Goal: Obtain resource: Obtain resource

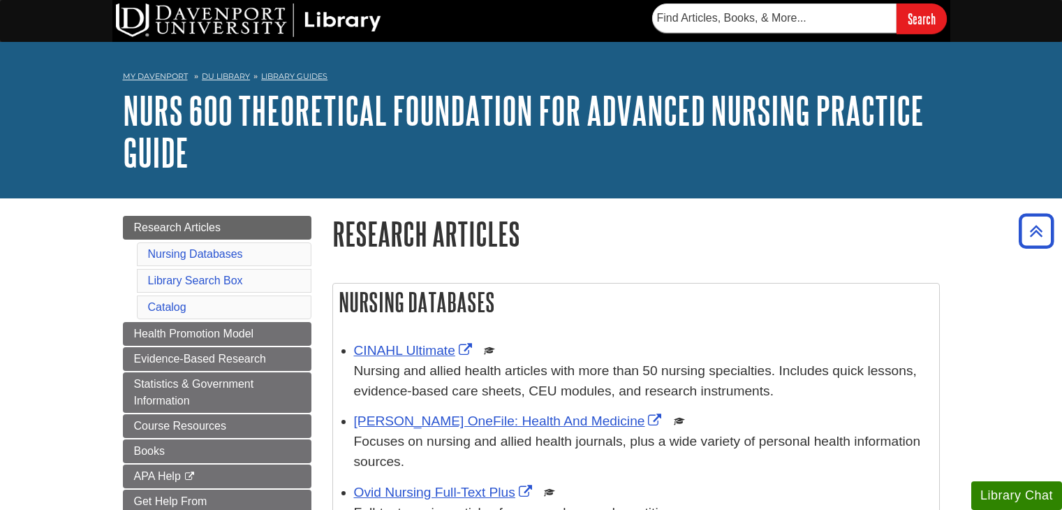
scroll to position [209, 0]
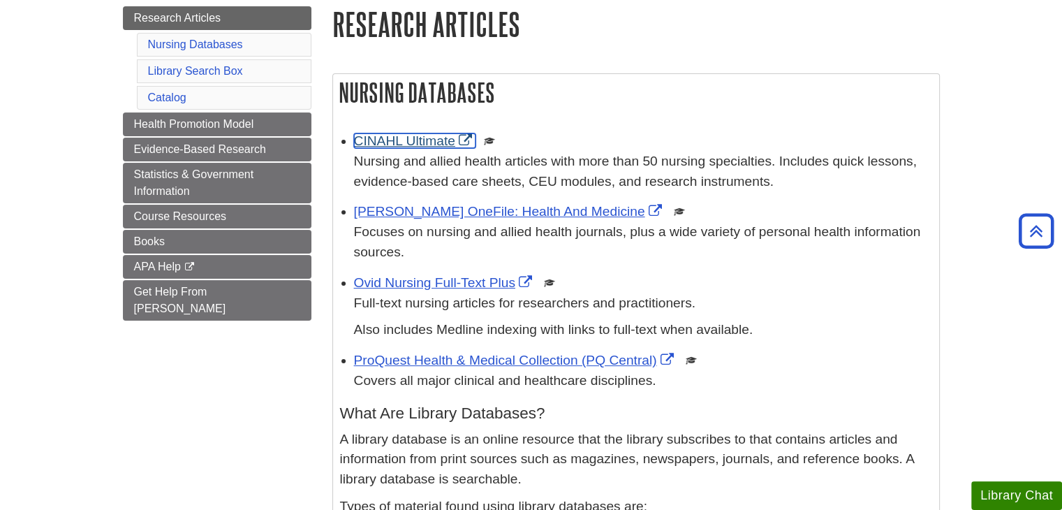
click at [397, 143] on link "CINAHL Ultimate" at bounding box center [415, 140] width 122 height 15
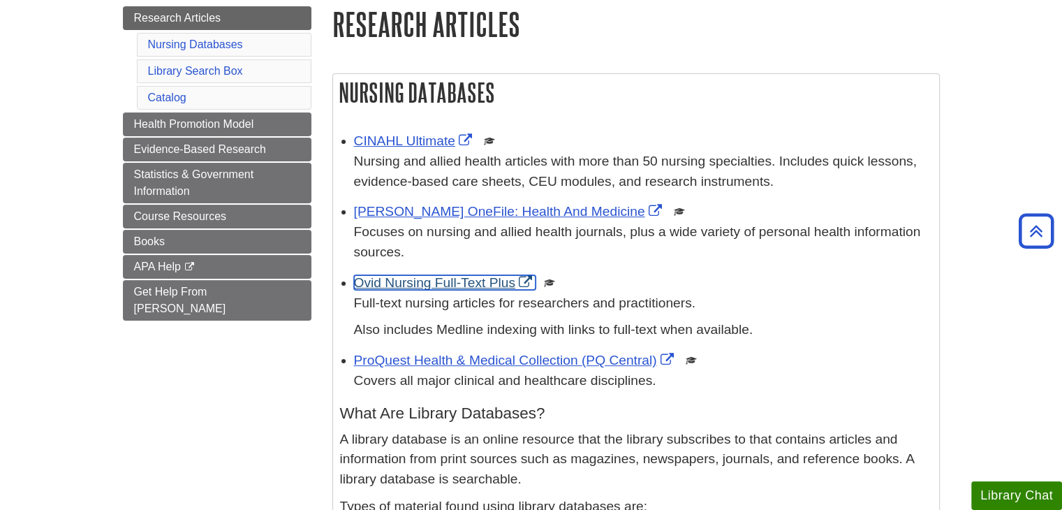
click at [441, 286] on link "Ovid Nursing Full-Text Plus" at bounding box center [445, 282] width 182 height 15
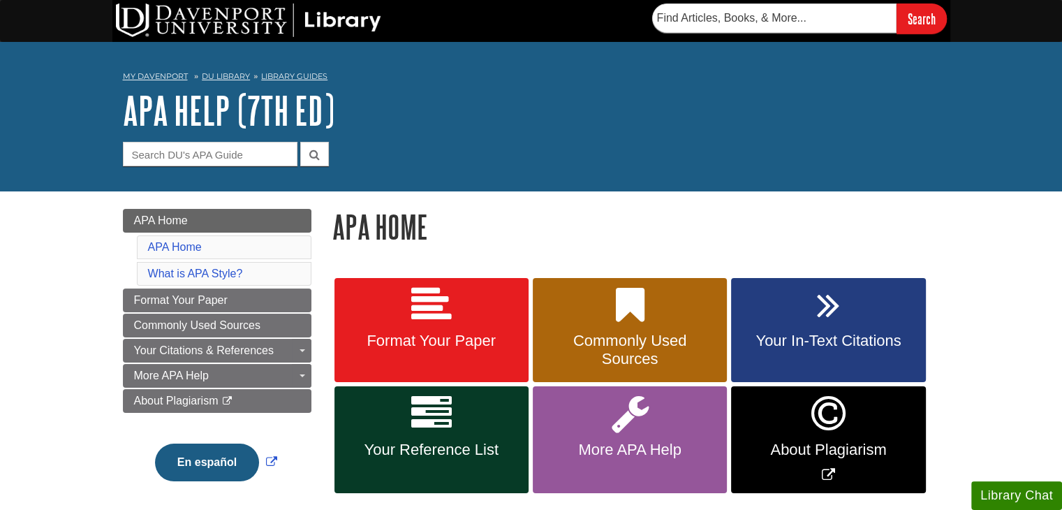
scroll to position [70, 0]
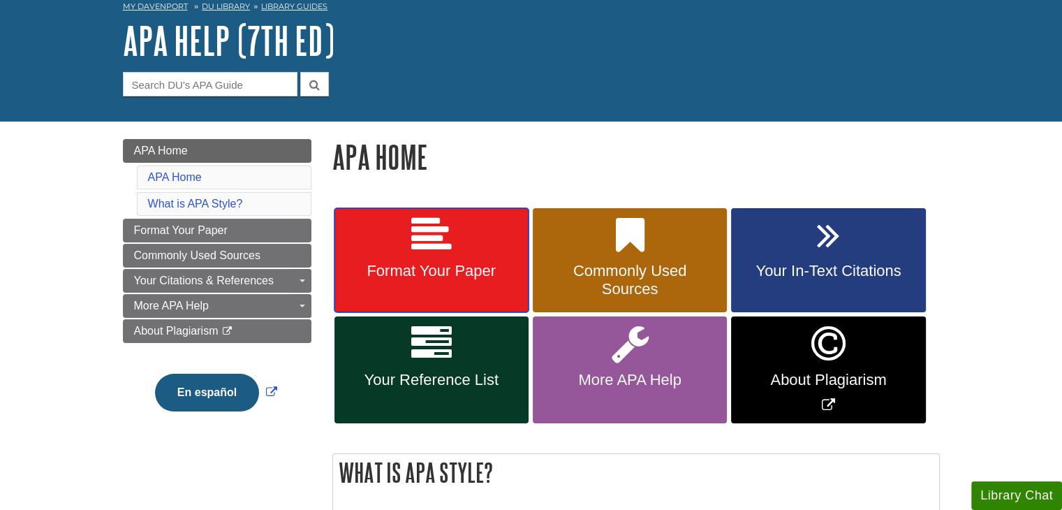
click at [466, 276] on span "Format Your Paper" at bounding box center [431, 271] width 173 height 18
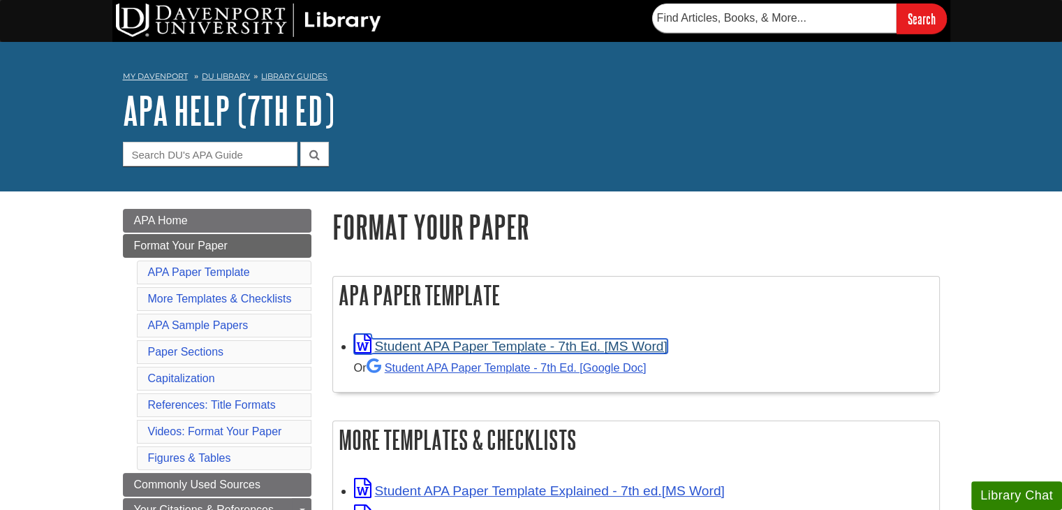
click at [478, 346] on link "Student APA Paper Template - 7th Ed. [MS Word]" at bounding box center [511, 346] width 314 height 15
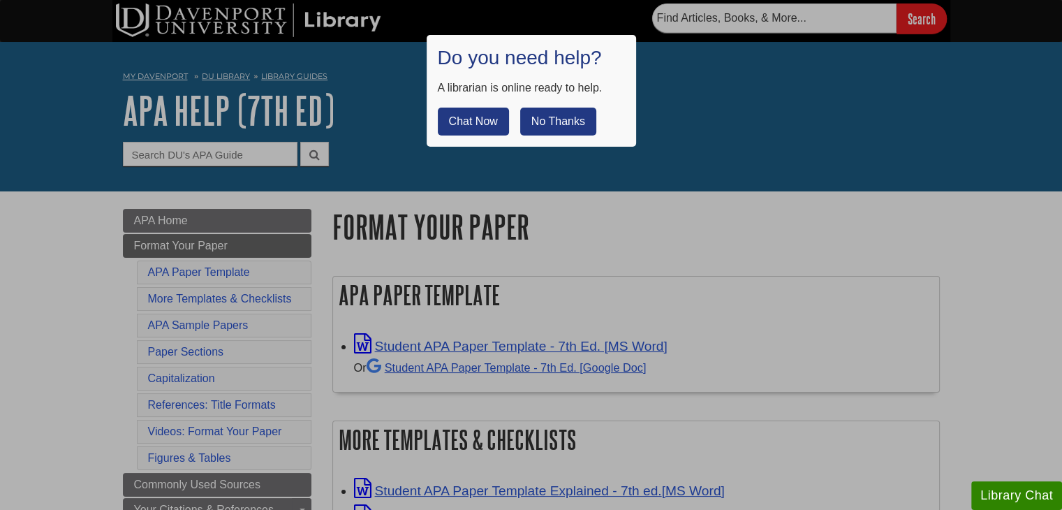
click at [545, 114] on button "No Thanks" at bounding box center [558, 122] width 76 height 28
